Goal: Task Accomplishment & Management: Use online tool/utility

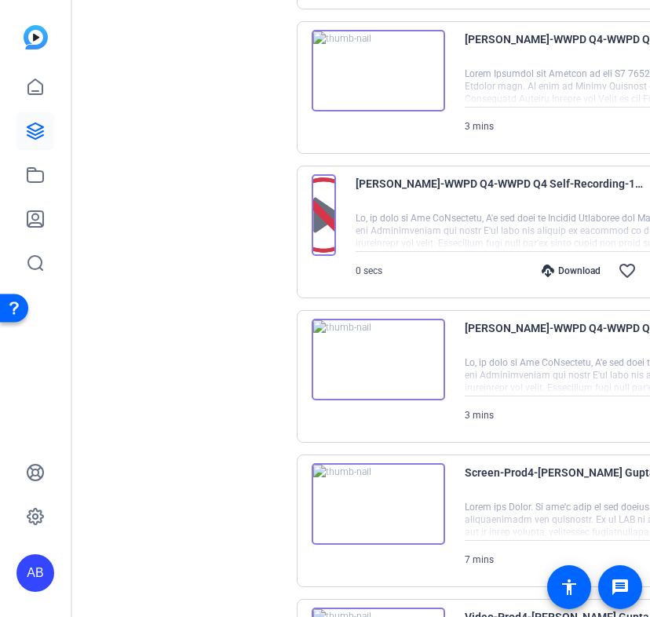
click at [465, 389] on div at bounding box center [629, 375] width 328 height 39
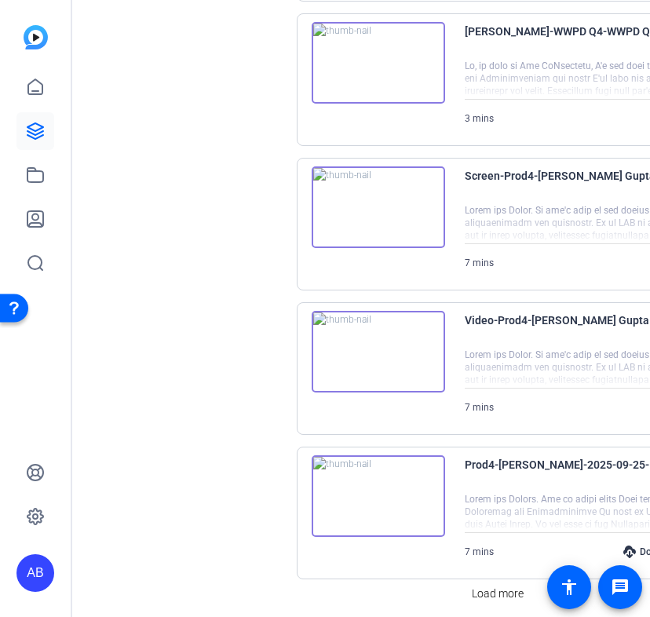
scroll to position [1250, 0]
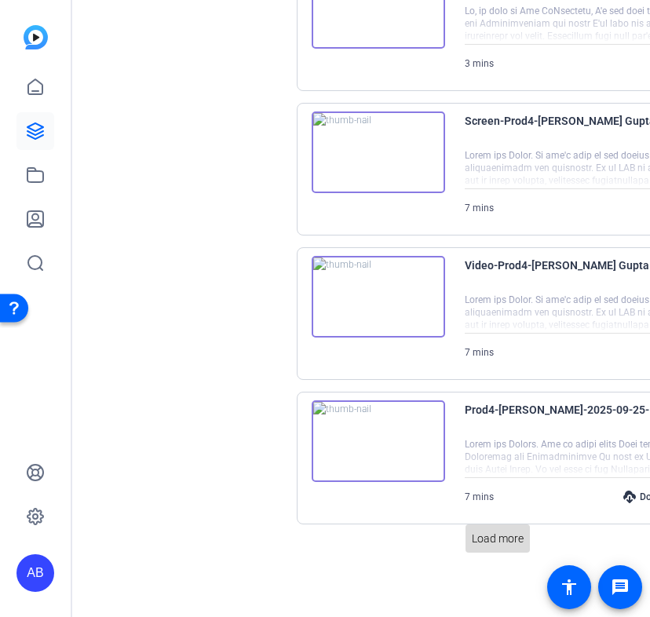
click at [487, 539] on span "Load more" at bounding box center [498, 539] width 52 height 16
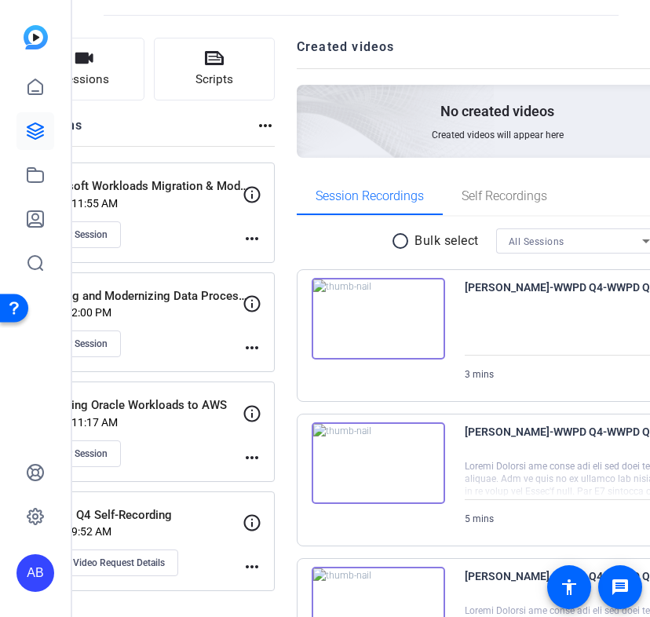
scroll to position [0, 0]
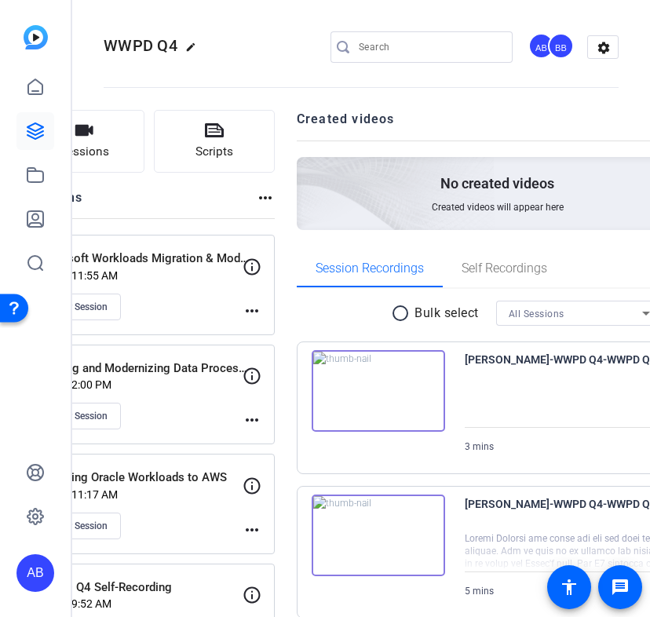
click at [191, 579] on p "WWPD Q4 Self-Recording" at bounding box center [145, 588] width 216 height 18
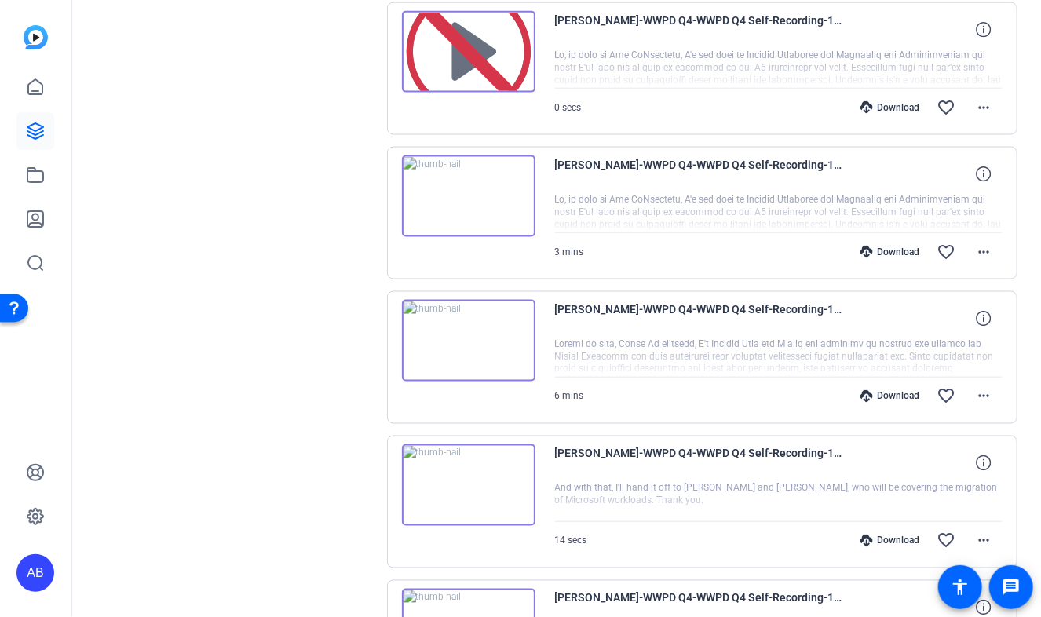
scroll to position [931, 0]
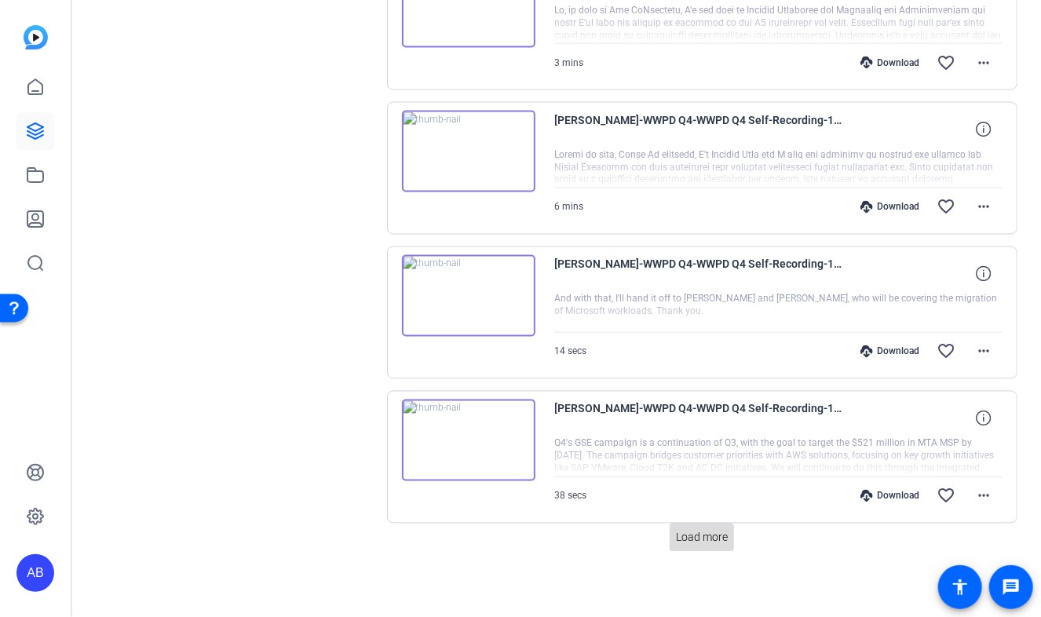
click at [649, 540] on span "Load more" at bounding box center [702, 538] width 52 height 16
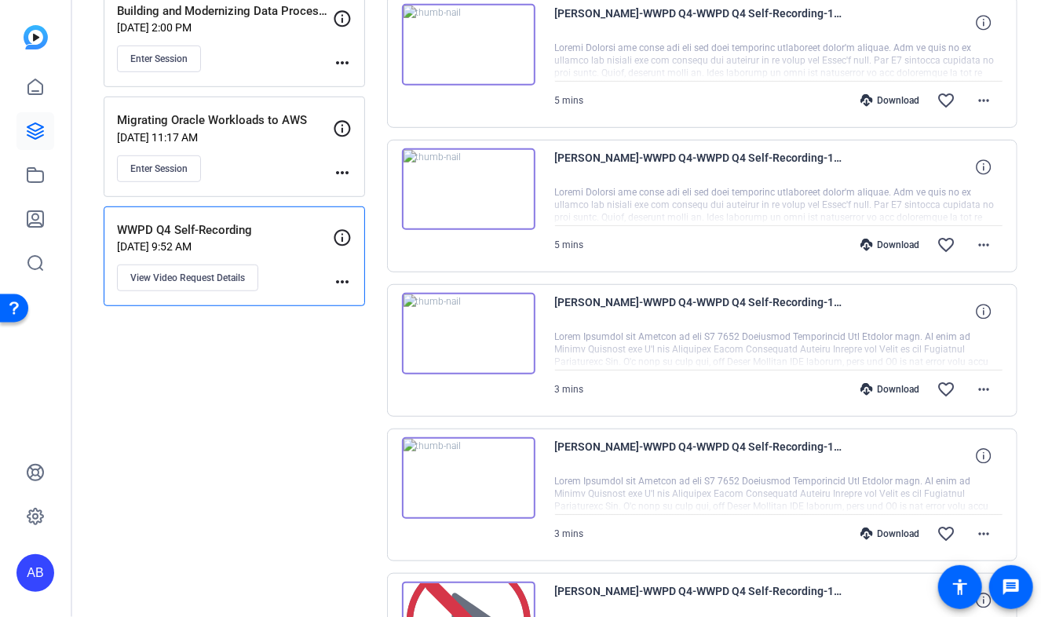
scroll to position [0, 0]
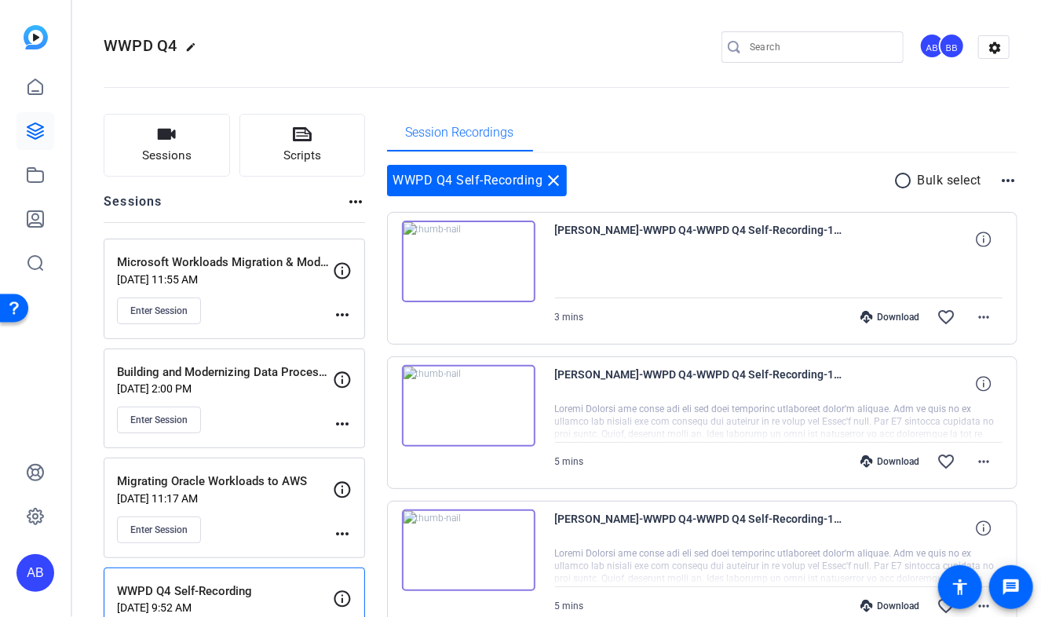
click at [358, 205] on mat-icon "more_horiz" at bounding box center [355, 201] width 19 height 19
click at [385, 126] on div at bounding box center [520, 308] width 1041 height 617
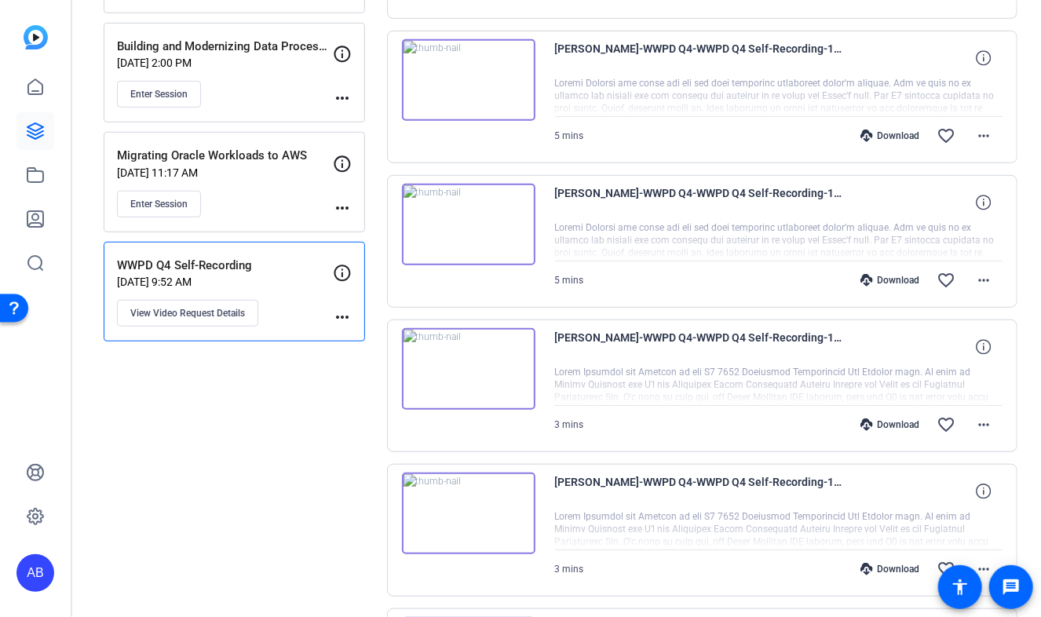
scroll to position [349, 0]
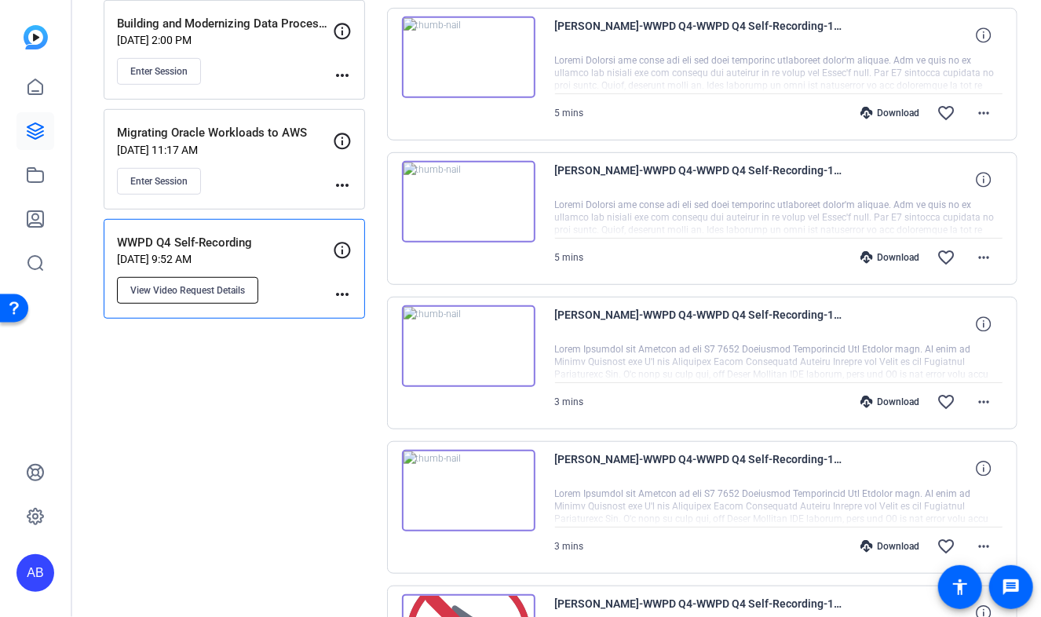
click at [228, 298] on button "View Video Request Details" at bounding box center [187, 290] width 141 height 27
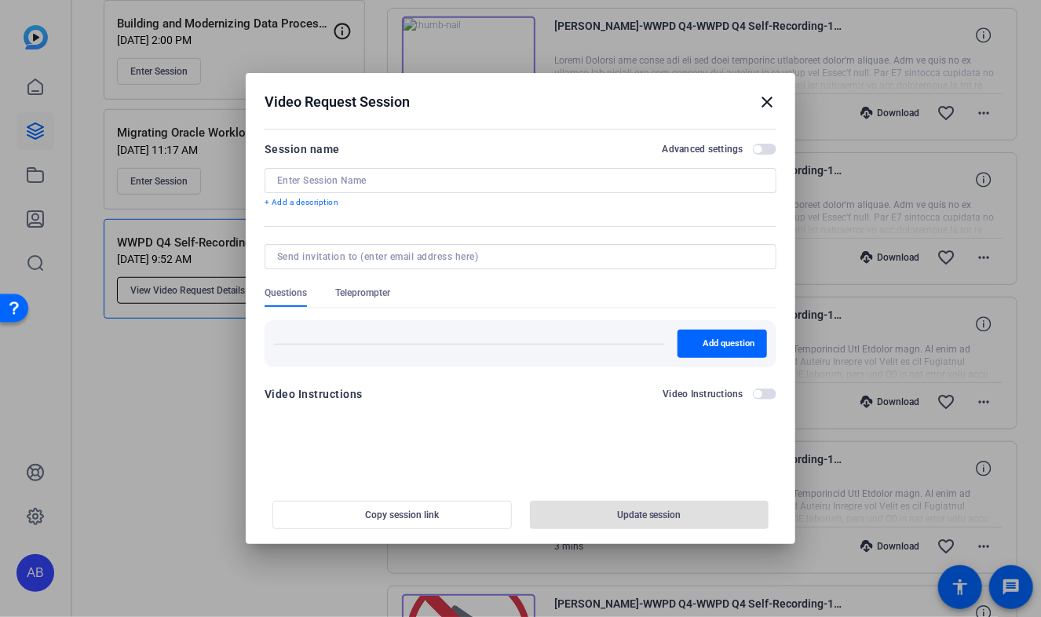
type input "WWPD Q4 Self-Recording"
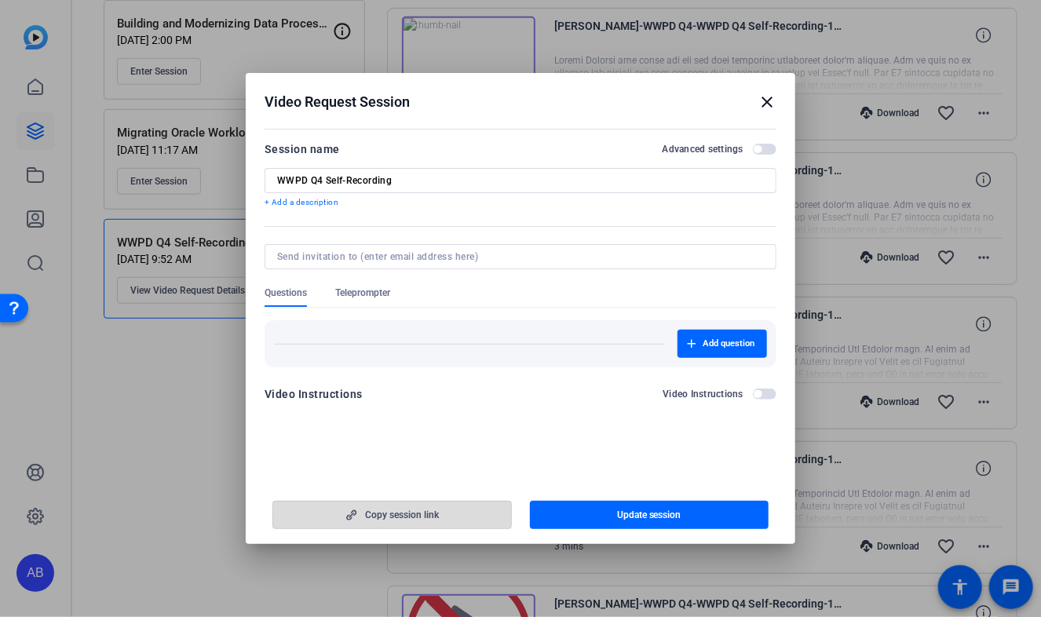
click at [383, 514] on span "Copy session link" at bounding box center [402, 515] width 74 height 13
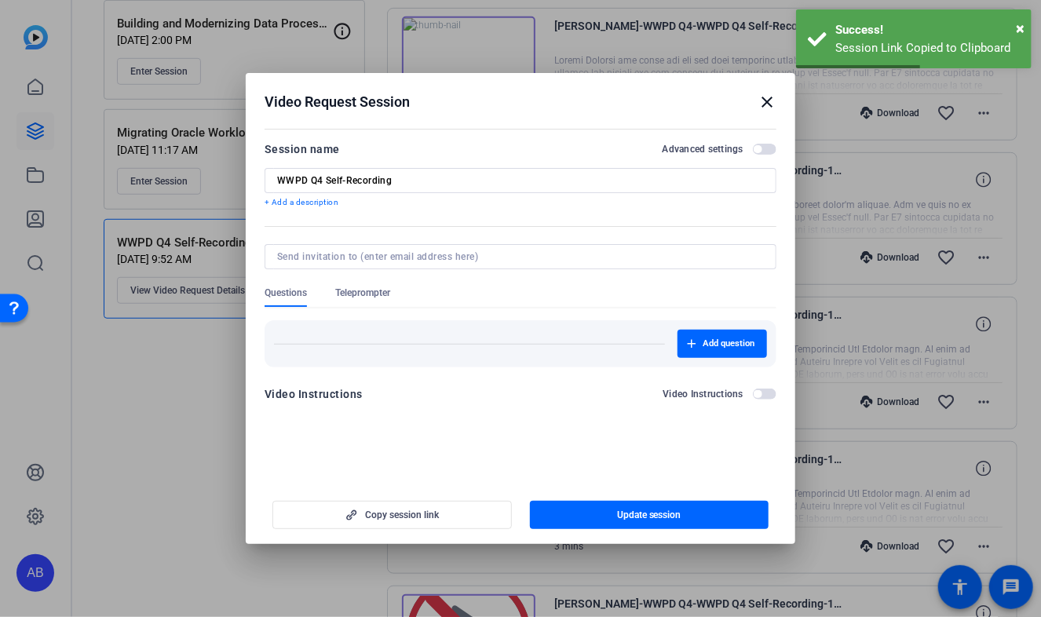
click at [193, 431] on div at bounding box center [520, 308] width 1041 height 617
click at [649, 102] on mat-icon "close" at bounding box center [767, 102] width 19 height 19
